Goal: Go to known website: Access a specific website the user already knows

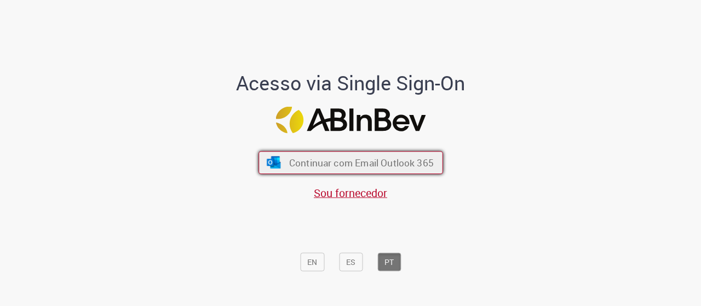
click at [384, 169] on button "Continuar com Email Outlook 365" at bounding box center [350, 162] width 184 height 23
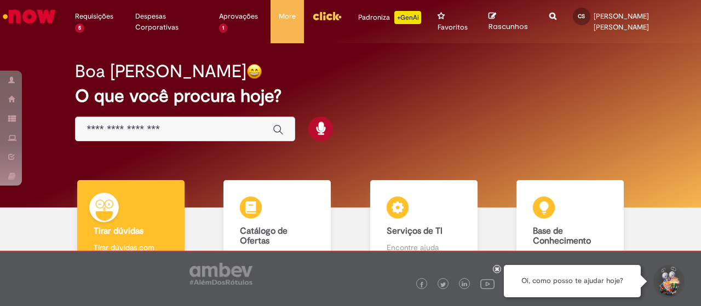
click at [327, 14] on img "Menu Cabeçalho" at bounding box center [327, 16] width 30 height 16
click at [338, 16] on img "Menu Cabeçalho" at bounding box center [327, 16] width 30 height 16
